Goal: Communication & Community: Answer question/provide support

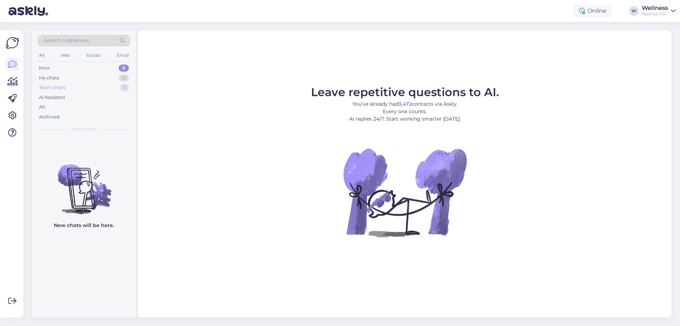
click at [59, 89] on div "Team chats" at bounding box center [52, 87] width 26 height 7
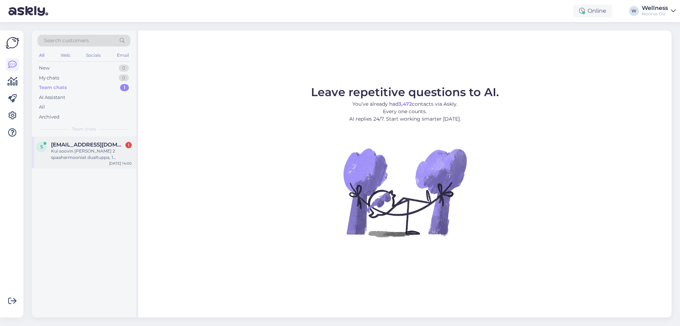
click at [61, 160] on div "Kui soovin [PERSON_NAME] 2 spaaharmooniat dualtuppa, 1 lastemassaaz ja 1 soojus…" at bounding box center [91, 154] width 81 height 13
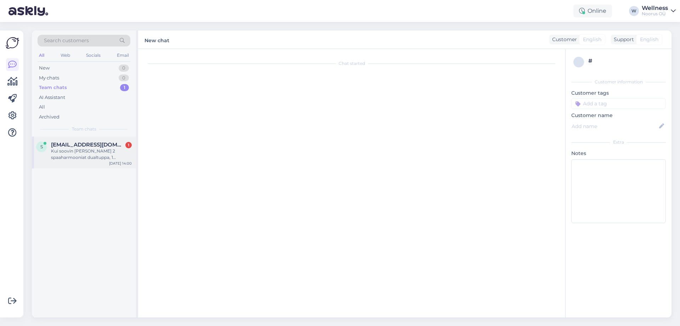
scroll to position [1046, 0]
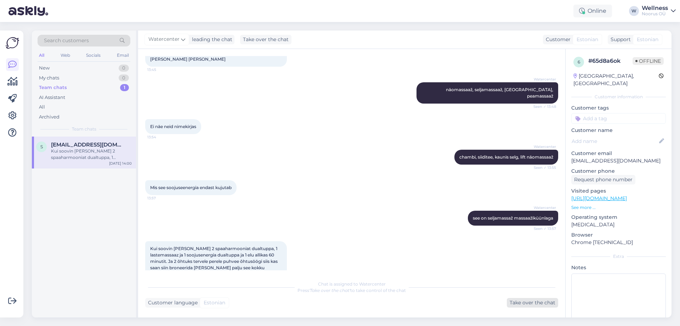
click at [515, 303] on div "Take over the chat" at bounding box center [532, 303] width 51 height 10
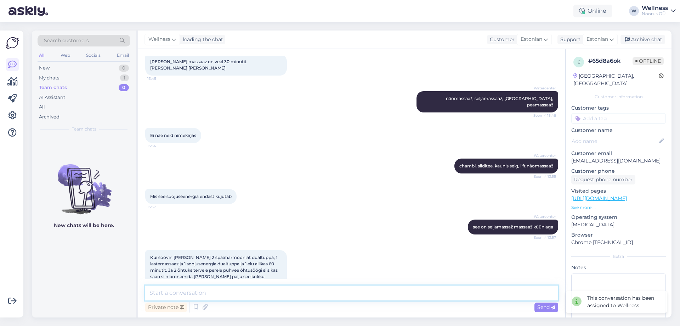
click at [253, 294] on textarea at bounding box center [351, 292] width 413 height 15
click at [163, 294] on textarea "Kõik valitud protseduurid maksavad kokku 236 eurot" at bounding box center [351, 292] width 413 height 15
type textarea "valitud protseduurid maksavad kokku 236 eurot"
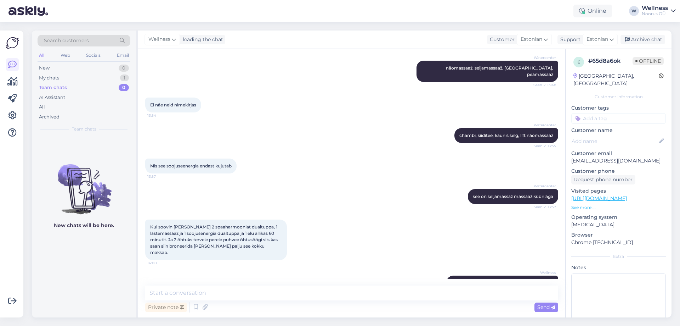
click at [659, 12] on div "Noorus OÜ" at bounding box center [655, 14] width 26 height 6
click at [387, 95] on div "Ei näe neid nimekirjas 13:54" at bounding box center [351, 105] width 413 height 30
click at [175, 41] on icon at bounding box center [174, 39] width 4 height 8
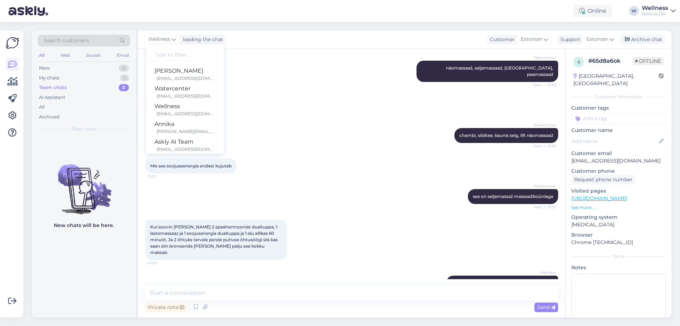
click at [282, 68] on div "Watercenter näomassaaž, [GEOGRAPHIC_DATA], [GEOGRAPHIC_DATA], peamassaaž Seen ✓…" at bounding box center [351, 71] width 413 height 37
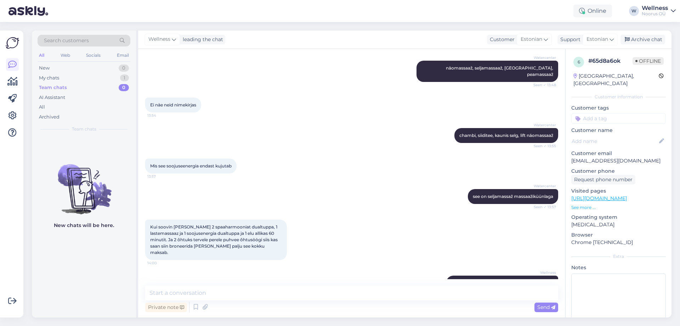
click at [339, 182] on div "Watercenter see on seljamassaž massaažiküünlaga Seen ✓ 13:57" at bounding box center [351, 196] width 413 height 30
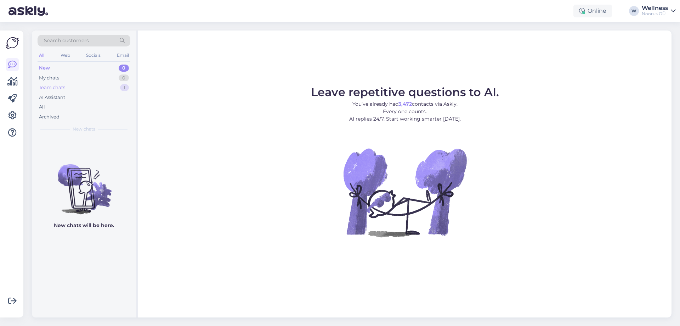
click at [57, 91] on div "Team chats 1" at bounding box center [84, 88] width 93 height 10
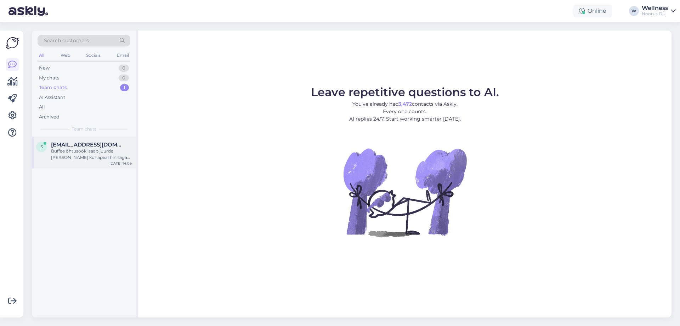
click at [90, 141] on div "S Sigridansu@gmail.com Buffee õhtusööki saab juurde võtta kohapeal hinnaga 25 e…" at bounding box center [84, 152] width 104 height 32
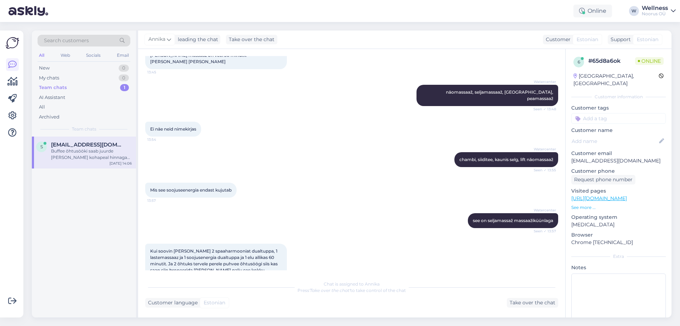
scroll to position [972, 0]
